Goal: Complete application form

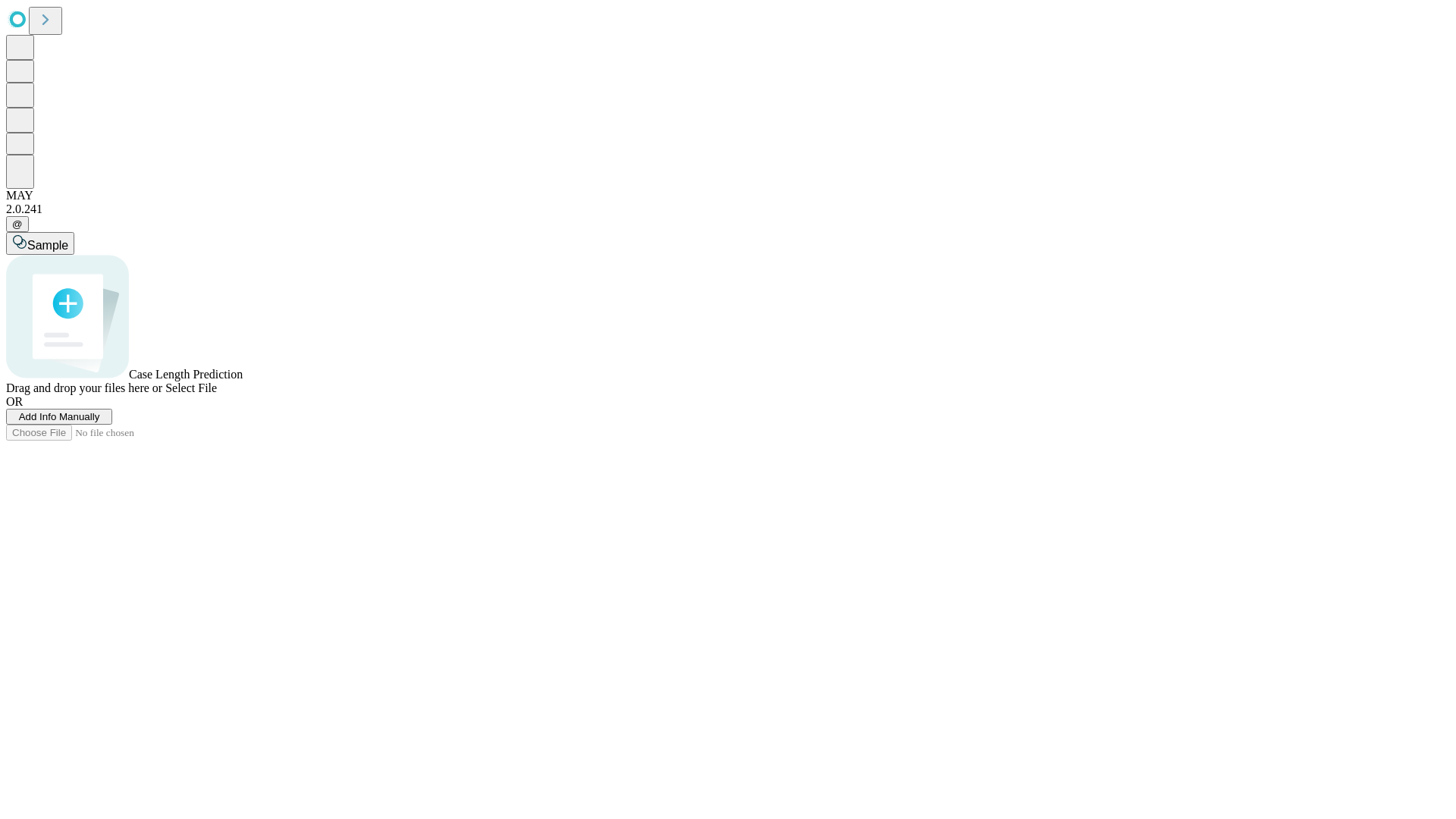
click at [100, 422] on span "Add Info Manually" at bounding box center [59, 417] width 81 height 11
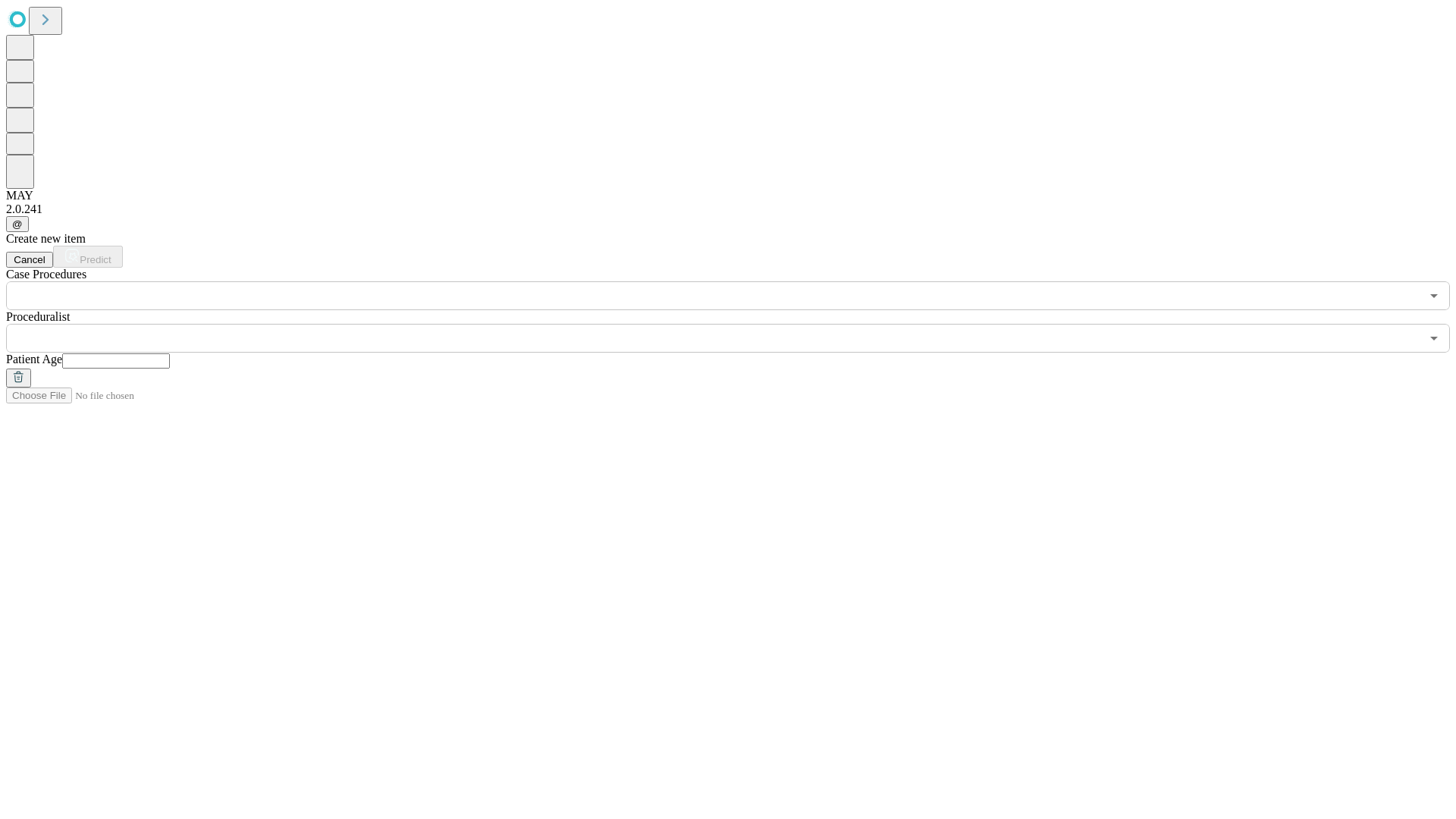
click at [170, 354] on input "text" at bounding box center [115, 361] width 108 height 15
type input "**"
click at [738, 324] on input "text" at bounding box center [712, 338] width 1414 height 29
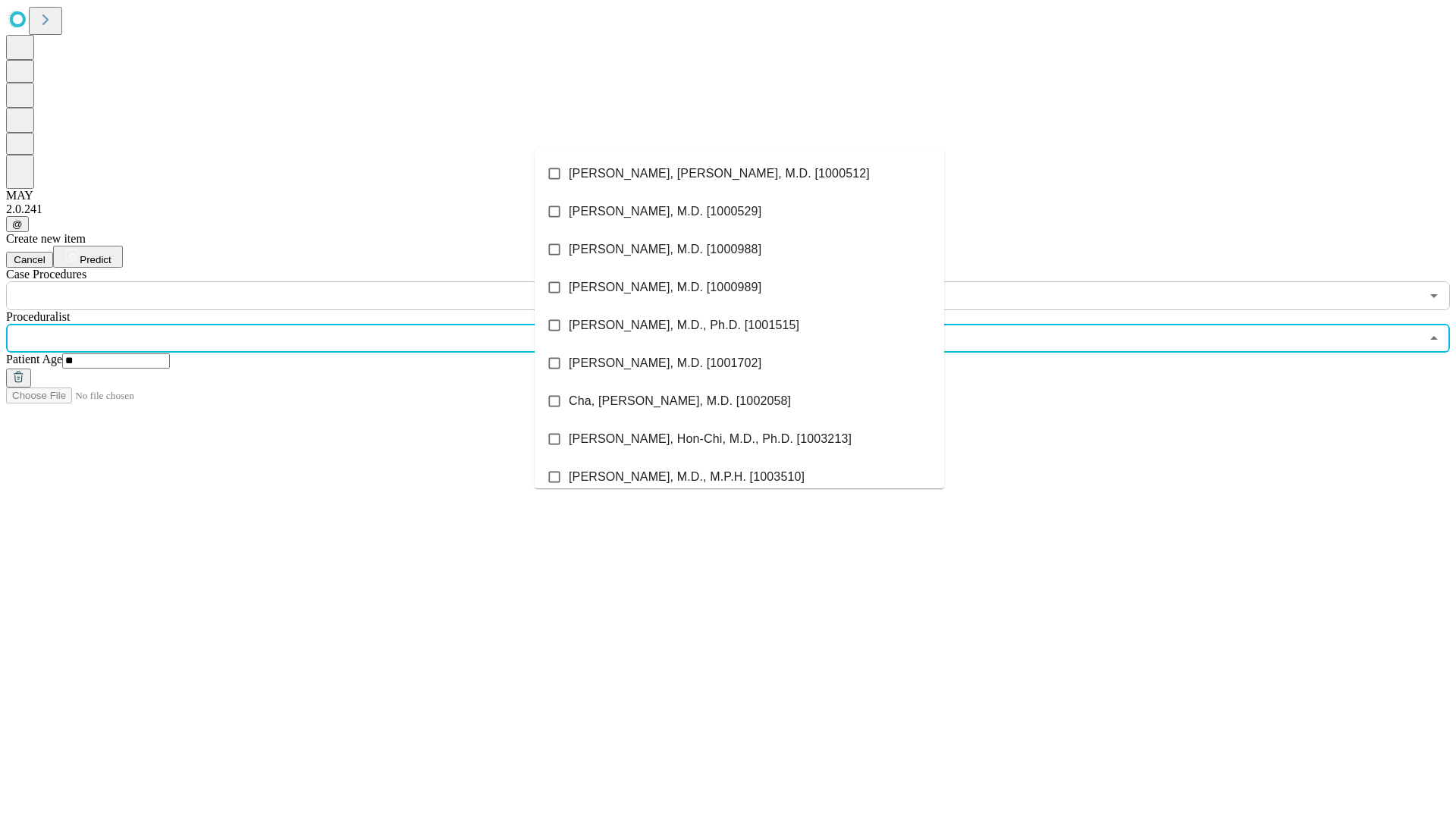
click at [739, 174] on li "[PERSON_NAME], [PERSON_NAME], M.D. [1000512]" at bounding box center [739, 173] width 410 height 38
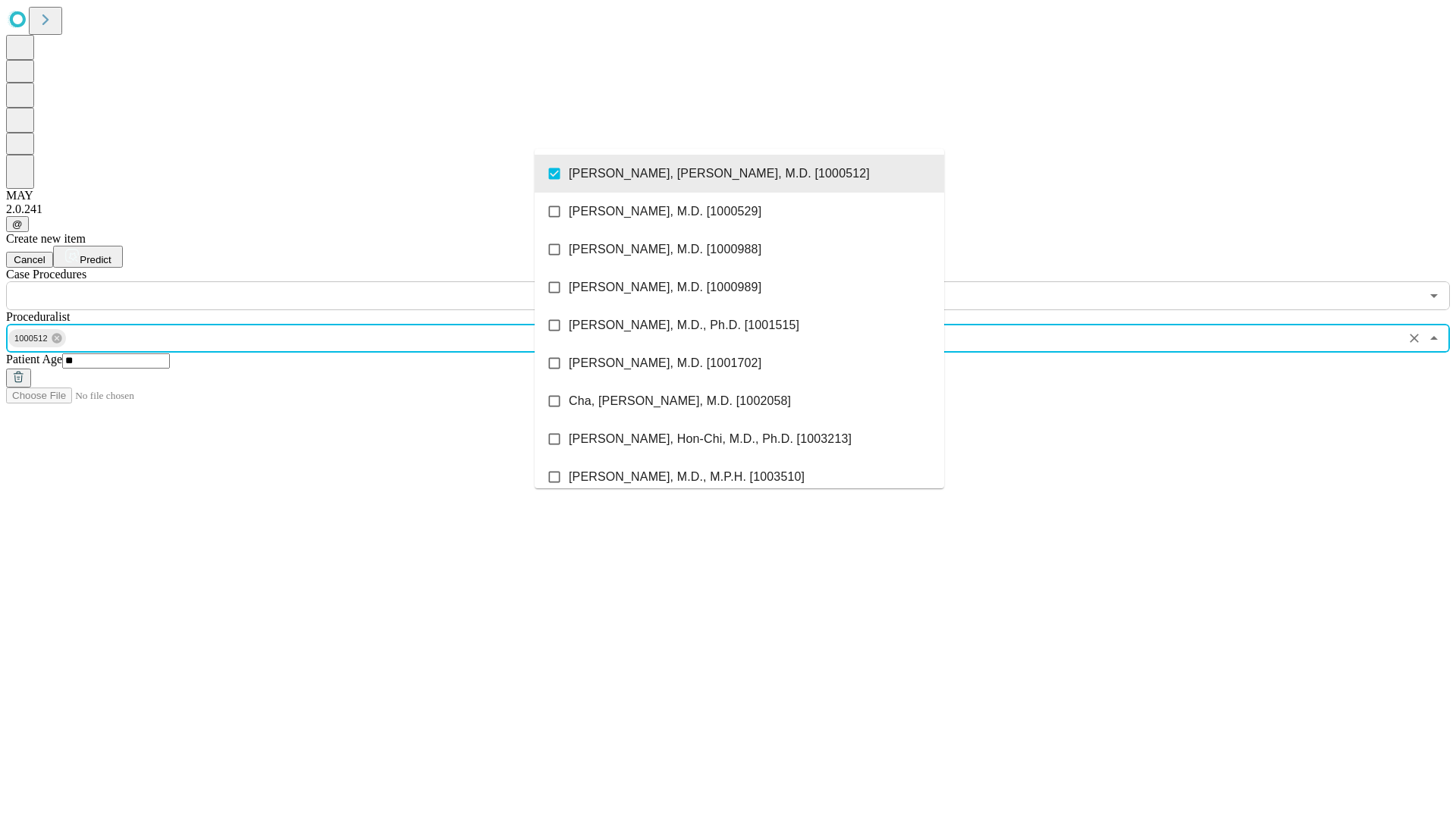
click at [318, 282] on input "text" at bounding box center [712, 296] width 1414 height 29
